Goal: Use online tool/utility: Utilize a website feature to perform a specific function

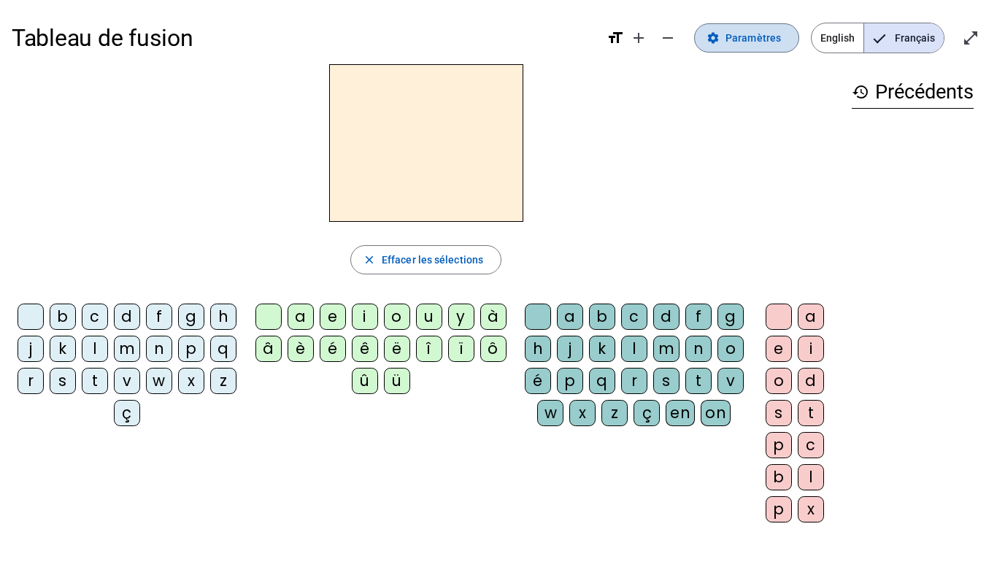
click at [769, 43] on span "Paramètres" at bounding box center [753, 38] width 55 height 18
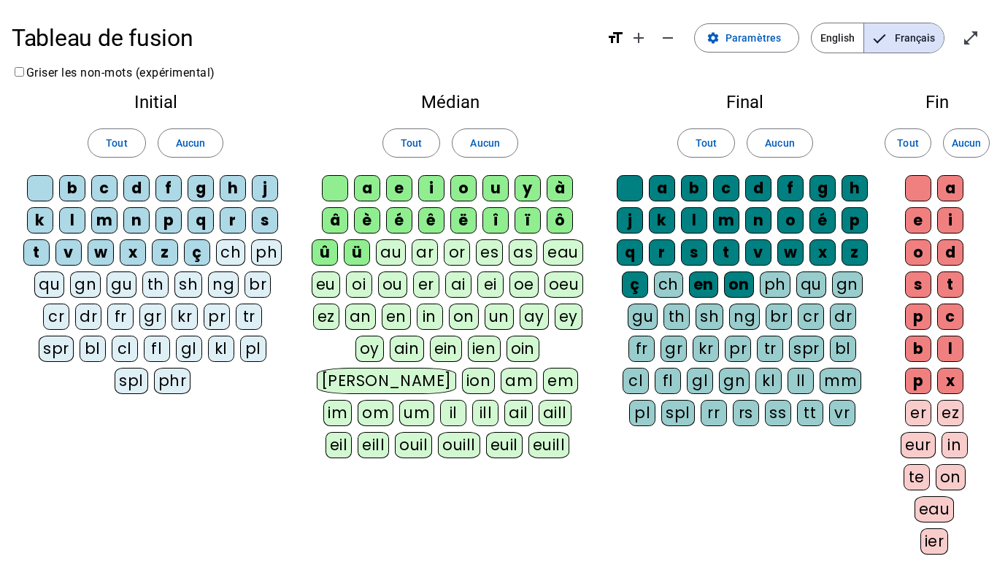
click at [900, 39] on span "Français" at bounding box center [904, 37] width 80 height 29
click at [778, 42] on span "Paramètres" at bounding box center [753, 38] width 55 height 18
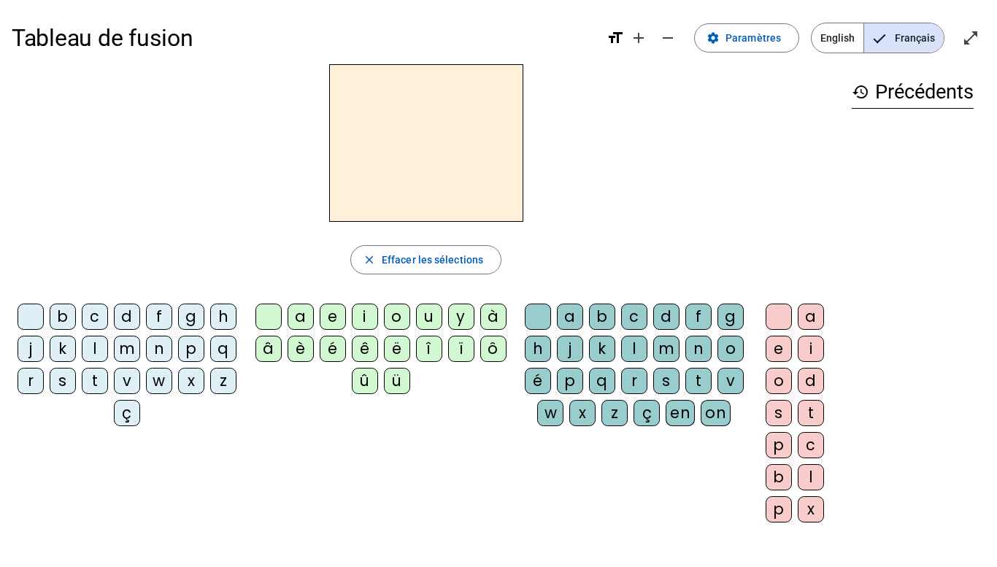
click at [210, 362] on div "q" at bounding box center [223, 349] width 26 height 26
click at [437, 261] on span "Effacer les sélections" at bounding box center [432, 260] width 101 height 18
click at [76, 394] on div "s" at bounding box center [63, 381] width 26 height 26
click at [356, 313] on div "i" at bounding box center [365, 317] width 26 height 26
click at [172, 355] on div "n" at bounding box center [159, 349] width 26 height 26
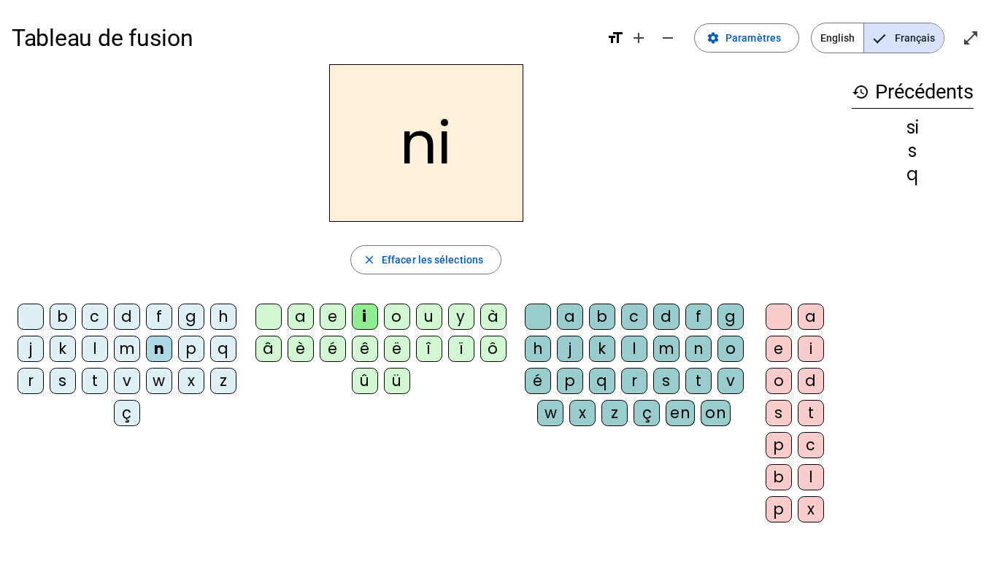
click at [335, 323] on div "e" at bounding box center [333, 317] width 26 height 26
click at [76, 385] on div "s" at bounding box center [63, 381] width 26 height 26
